Goal: Information Seeking & Learning: Find specific fact

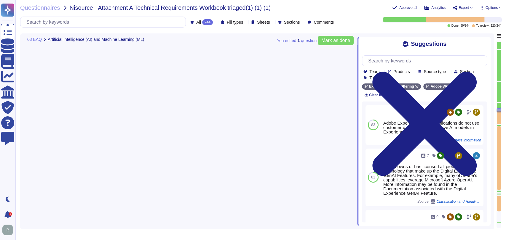
type textarea "Security Team"
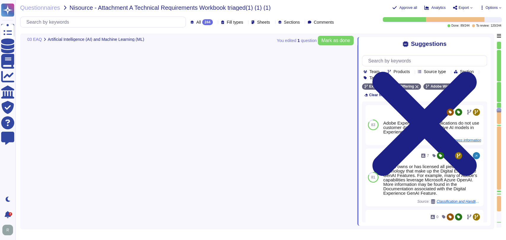
scroll to position [2942, 0]
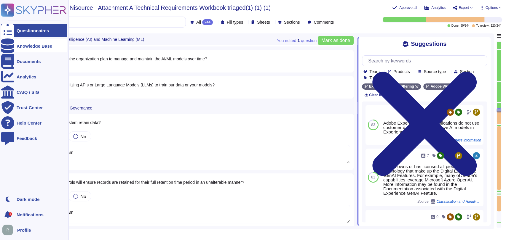
click at [32, 48] on div "Knowledge Base" at bounding box center [35, 46] width 36 height 4
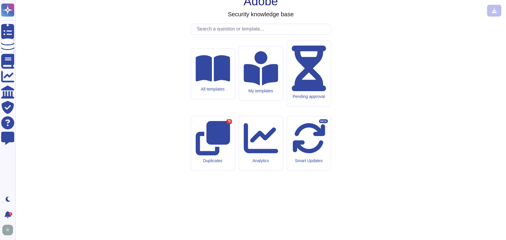
click at [246, 34] on input "text" at bounding box center [262, 29] width 137 height 10
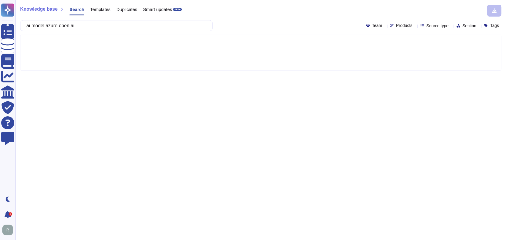
type input "ai model azure open ai"
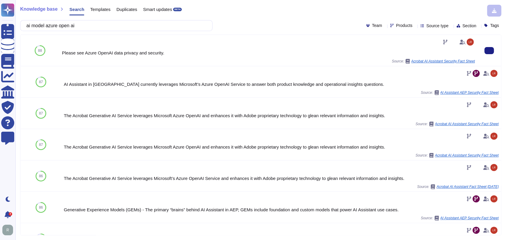
click at [132, 52] on div "Please see Azure OpenAI data privacy and security." at bounding box center [268, 53] width 413 height 4
click at [103, 51] on div "Please see Azure OpenAI data privacy and security." at bounding box center [268, 53] width 413 height 4
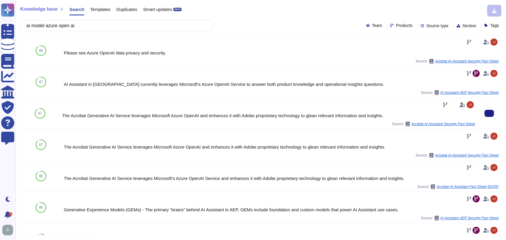
click at [238, 116] on div "The Acrobat Generative AI Service leverages Microsoft Azure OpenAI and enhances…" at bounding box center [268, 116] width 413 height 4
click at [424, 73] on icon at bounding box center [490, 111] width 133 height 76
type input "work"
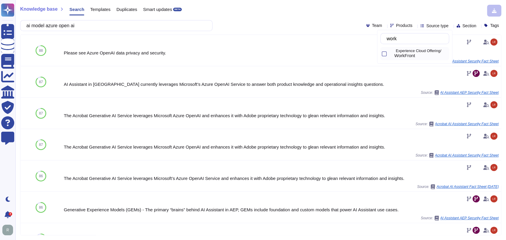
click at [415, 55] on span "WorkFront" at bounding box center [404, 55] width 21 height 5
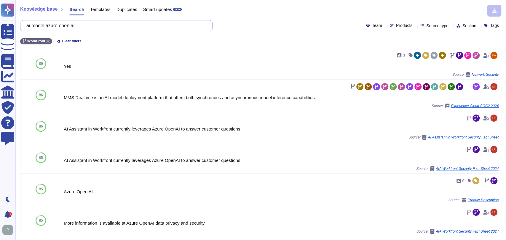
click at [89, 23] on input "ai model azure open ai" at bounding box center [114, 25] width 183 height 10
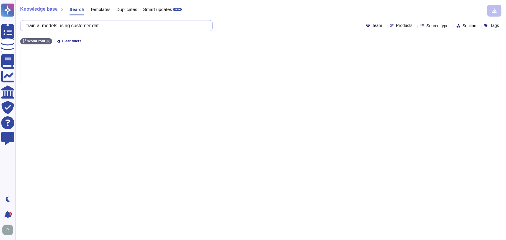
type input "train ai models using customer data"
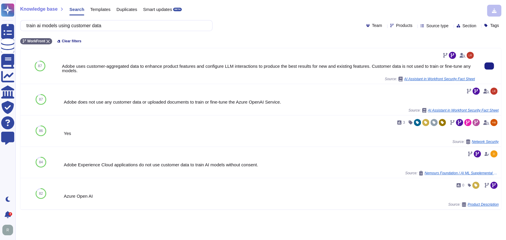
click at [276, 70] on div "Adobe uses customer-aggregated data to enhance product features and configure L…" at bounding box center [268, 68] width 413 height 9
click at [489, 66] on icon at bounding box center [489, 66] width 0 height 0
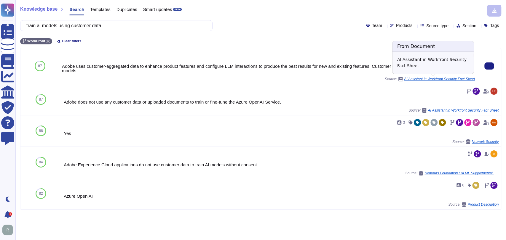
click at [436, 78] on span "AI Assistant in Workfront Security Fact Sheet" at bounding box center [439, 79] width 71 height 4
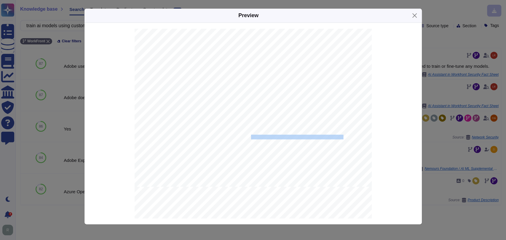
scroll to position [1683, 0]
copy div "Adobe does not use any customer data or uploaded documents to train or fine-tun…"
drag, startPoint x: 348, startPoint y: 136, endPoint x: 154, endPoint y: 137, distance: 194.8
click at [154, 137] on div "6 Step 8b: If the user denies the plan, the AI Assistant responds back to the u…" at bounding box center [253, 33] width 237 height 307
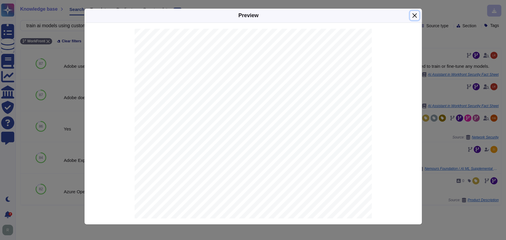
drag, startPoint x: 415, startPoint y: 16, endPoint x: 439, endPoint y: 0, distance: 29.5
click at [415, 16] on button "Close" at bounding box center [414, 15] width 9 height 9
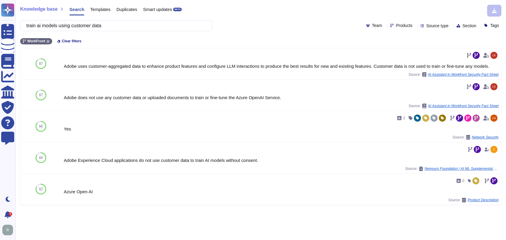
scroll to position [1841, 0]
click at [114, 28] on input "train ai models using customer data" at bounding box center [114, 25] width 183 height 10
click at [115, 28] on input "train ai models using customer data" at bounding box center [114, 25] width 183 height 10
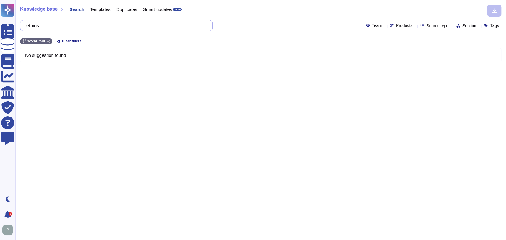
click at [32, 25] on input "ethics" at bounding box center [114, 25] width 183 height 10
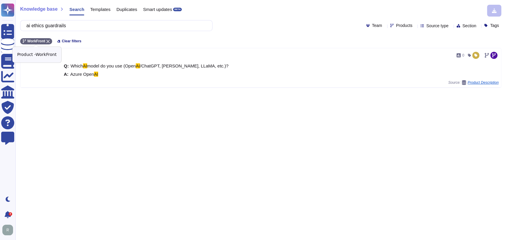
type input "ai ethics guardrails"
click at [47, 41] on icon at bounding box center [48, 41] width 3 height 3
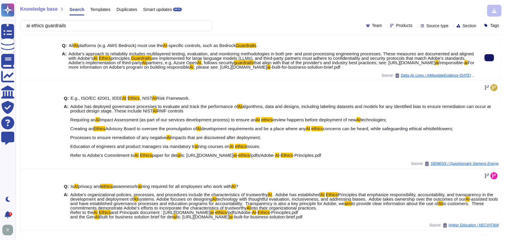
click at [485, 61] on button at bounding box center [489, 57] width 9 height 7
